Goal: Information Seeking & Learning: Learn about a topic

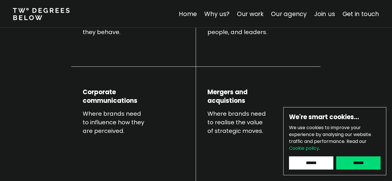
scroll to position [304, 0]
click at [352, 162] on input "******" at bounding box center [358, 162] width 44 height 13
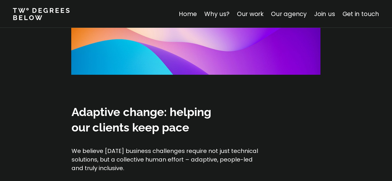
scroll to position [469, 0]
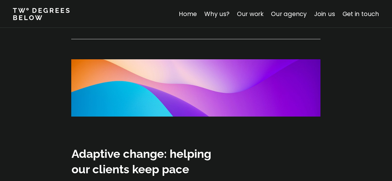
click at [257, 15] on link "Our work" at bounding box center [250, 14] width 27 height 8
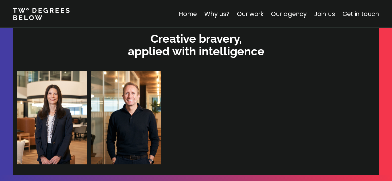
scroll to position [1769, 0]
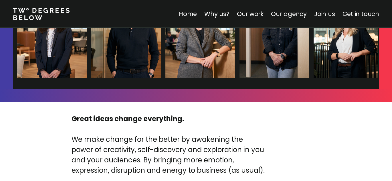
scroll to position [1894, 0]
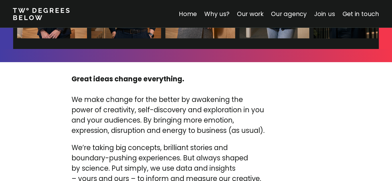
click at [327, 13] on link "Join us" at bounding box center [324, 14] width 21 height 8
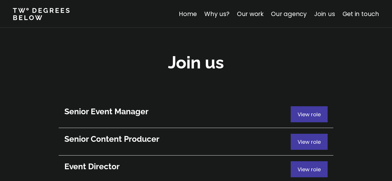
scroll to position [3111, 0]
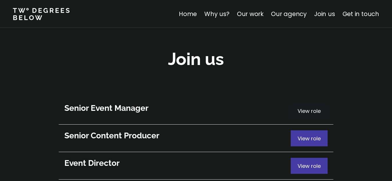
click at [316, 107] on span "View role" at bounding box center [308, 110] width 23 height 7
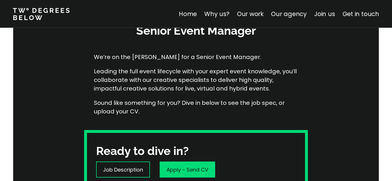
scroll to position [64, 0]
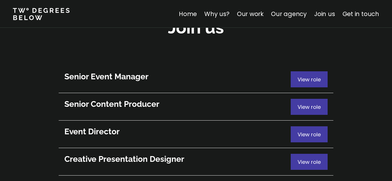
scroll to position [3144, 0]
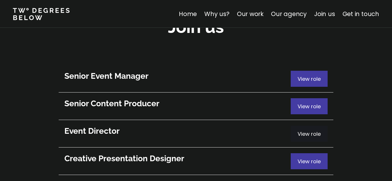
click at [304, 130] on span "View role" at bounding box center [308, 133] width 23 height 7
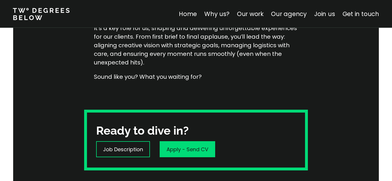
scroll to position [283, 0]
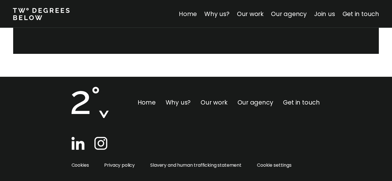
click at [190, 13] on link "Home" at bounding box center [188, 14] width 18 height 8
